Goal: Information Seeking & Learning: Learn about a topic

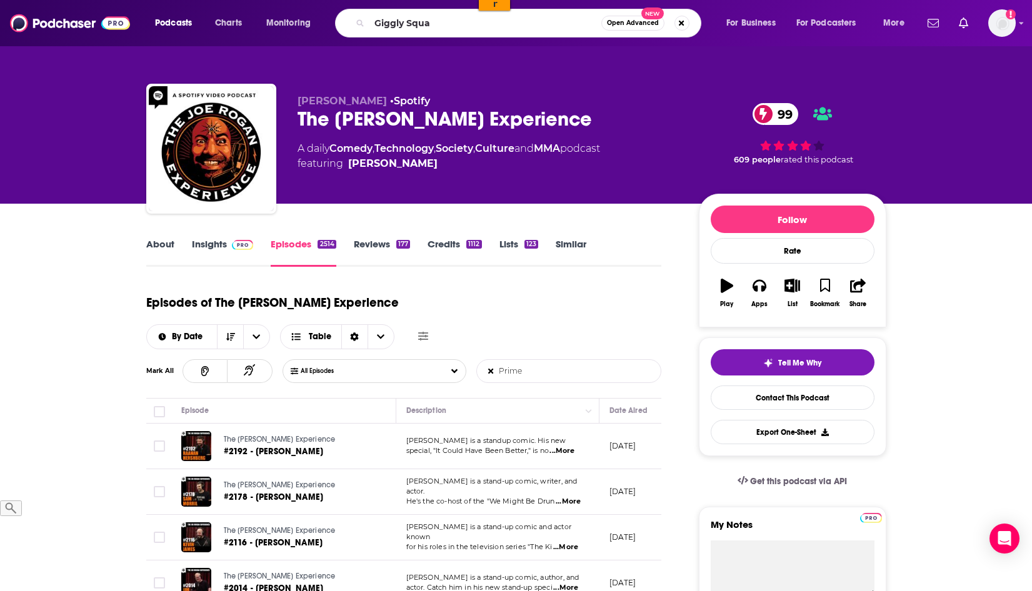
type input "Giggly Squad"
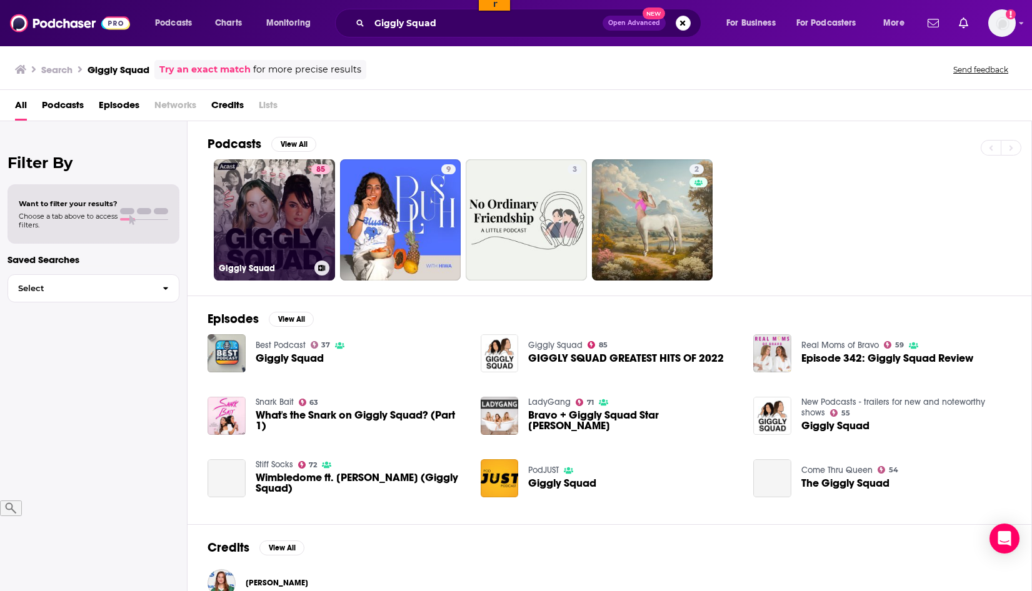
click at [246, 242] on link "85 Giggly Squad" at bounding box center [274, 219] width 121 height 121
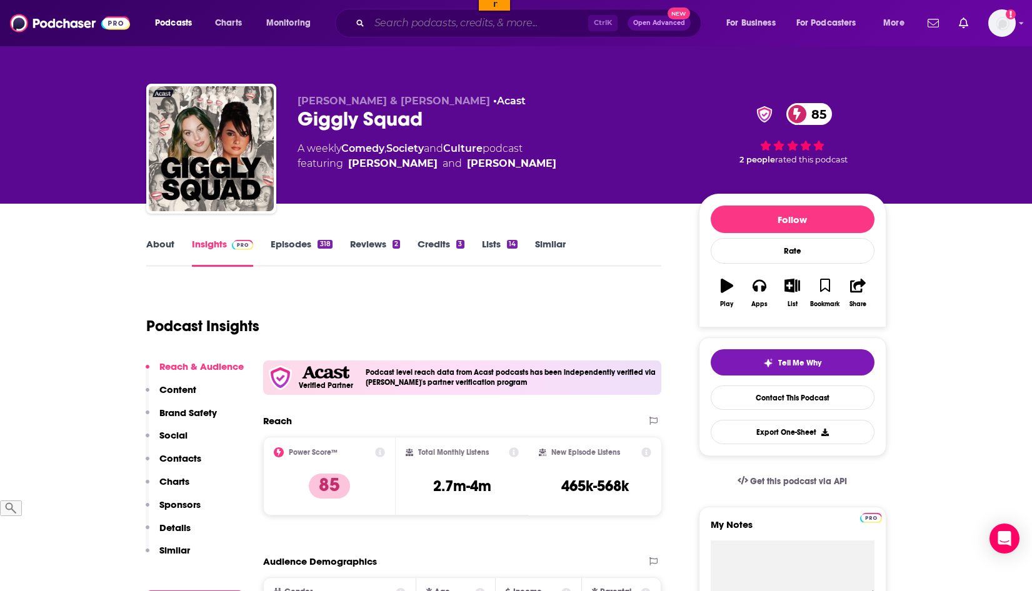
click at [437, 27] on input "Search podcasts, credits, & more..." at bounding box center [478, 23] width 219 height 20
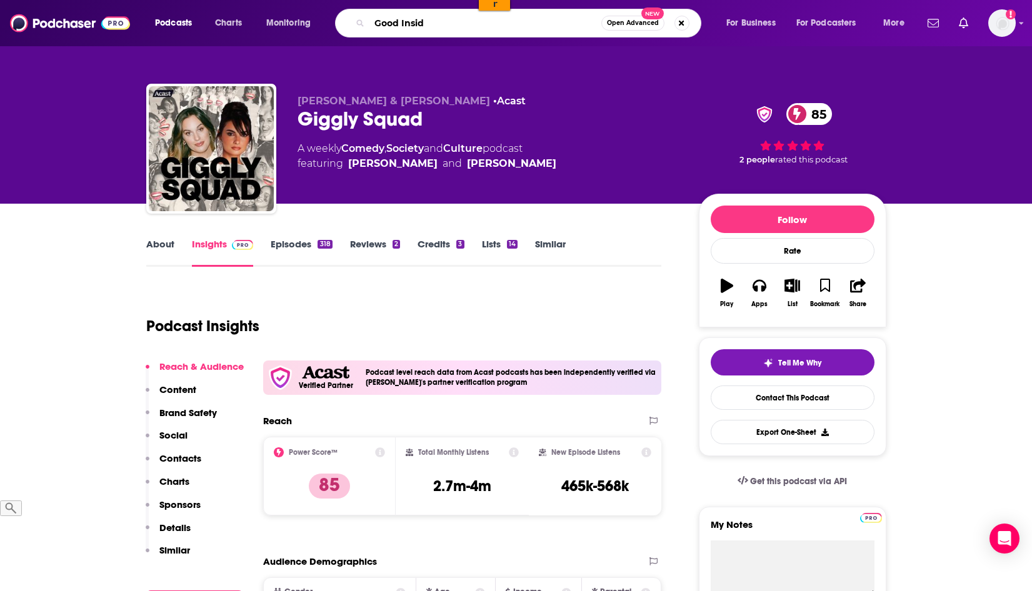
type input "Good Inside"
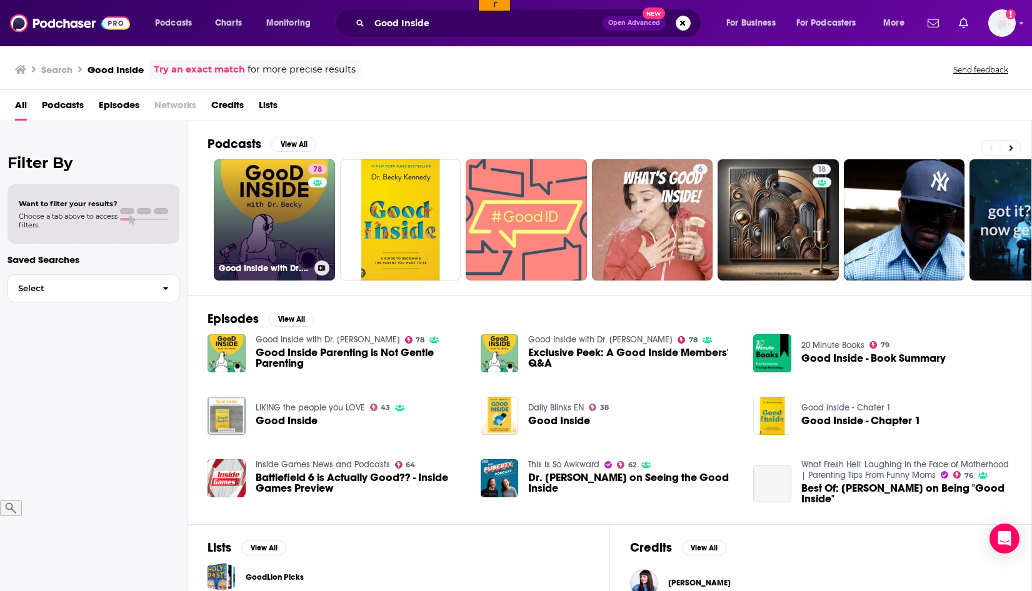
click at [283, 217] on link "78 Good Inside with Dr. [PERSON_NAME]" at bounding box center [274, 219] width 121 height 121
